Goal: Task Accomplishment & Management: Manage account settings

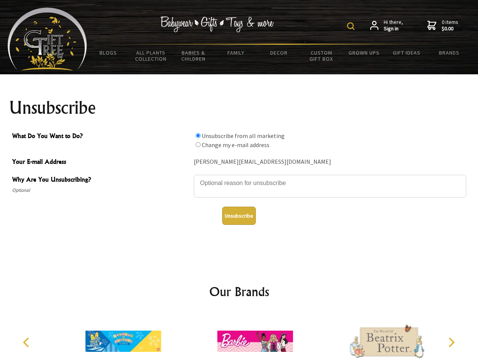
click at [352, 26] on img at bounding box center [351, 26] width 8 height 8
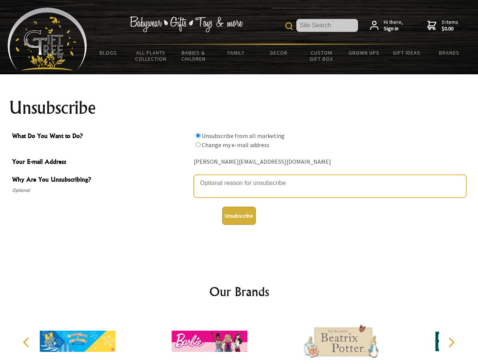
click at [239, 177] on textarea "Why Are You Unsubscribing?" at bounding box center [330, 186] width 273 height 23
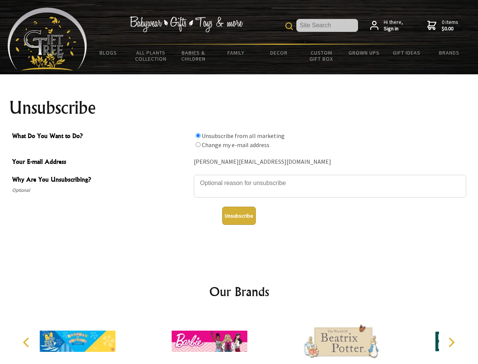
click at [198, 135] on input "What Do You Want to Do?" at bounding box center [198, 135] width 5 height 5
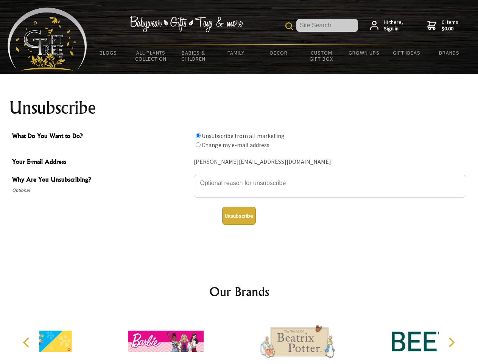
click at [198, 144] on input "What Do You Want to Do?" at bounding box center [198, 144] width 5 height 5
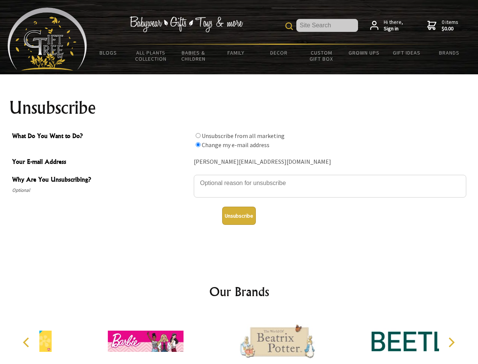
radio input "true"
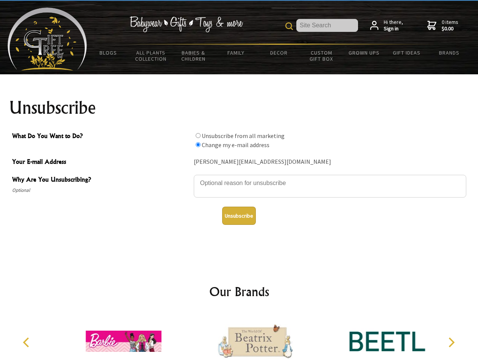
click at [239, 216] on button "Unsubscribe" at bounding box center [239, 215] width 34 height 18
click at [27, 342] on icon "Previous" at bounding box center [27, 342] width 10 height 10
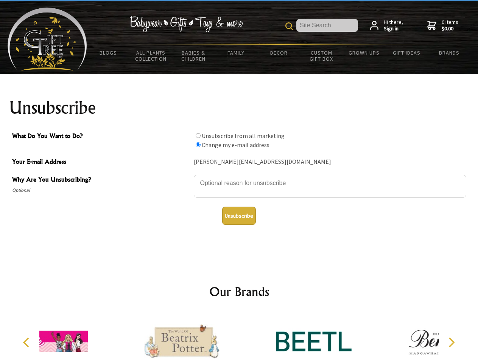
click at [451, 342] on icon "Next" at bounding box center [451, 342] width 10 height 10
